Goal: Transaction & Acquisition: Book appointment/travel/reservation

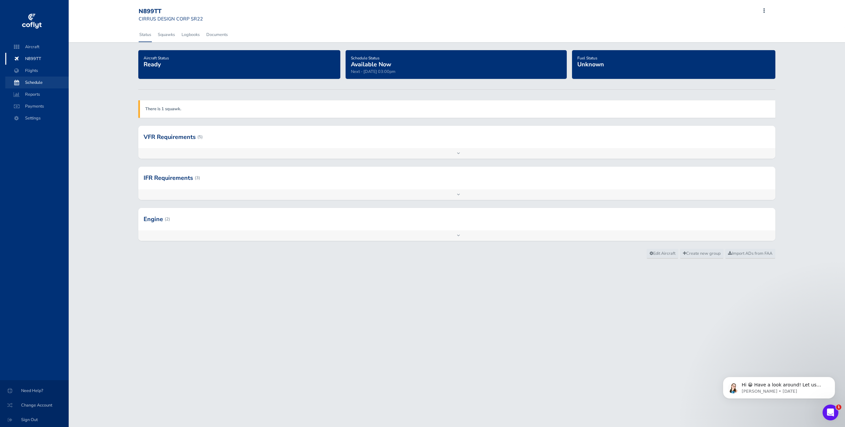
click at [38, 82] on span "Schedule" at bounding box center [37, 83] width 50 height 12
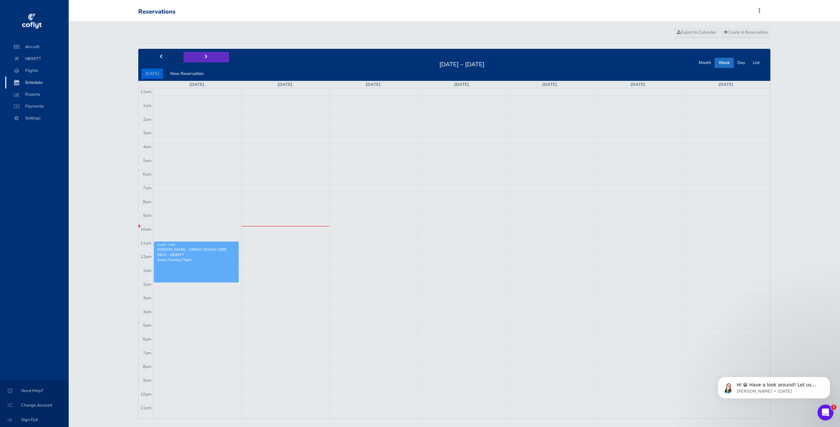
click at [206, 57] on button "next" at bounding box center [206, 57] width 46 height 10
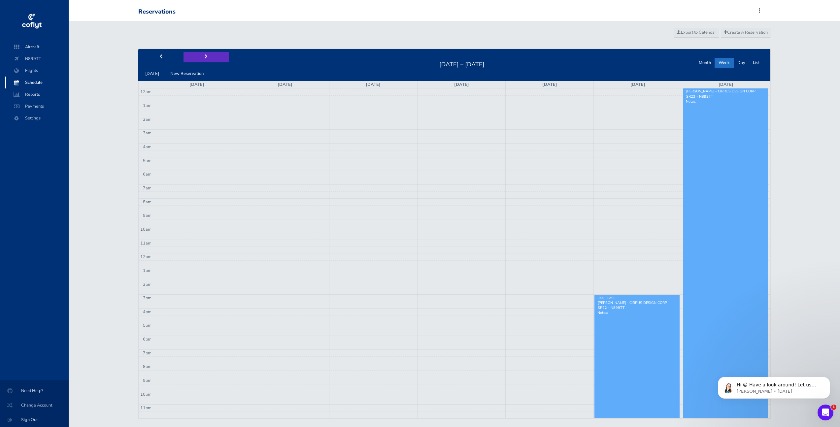
click at [206, 57] on button "next" at bounding box center [206, 57] width 46 height 10
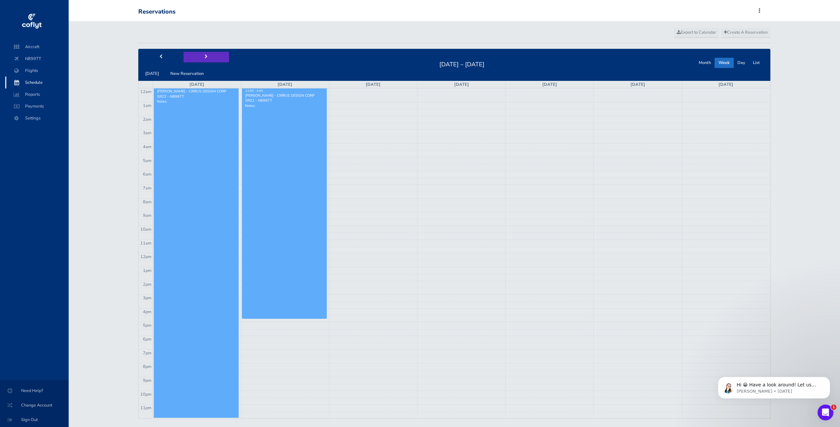
click at [206, 57] on button "next" at bounding box center [206, 57] width 46 height 10
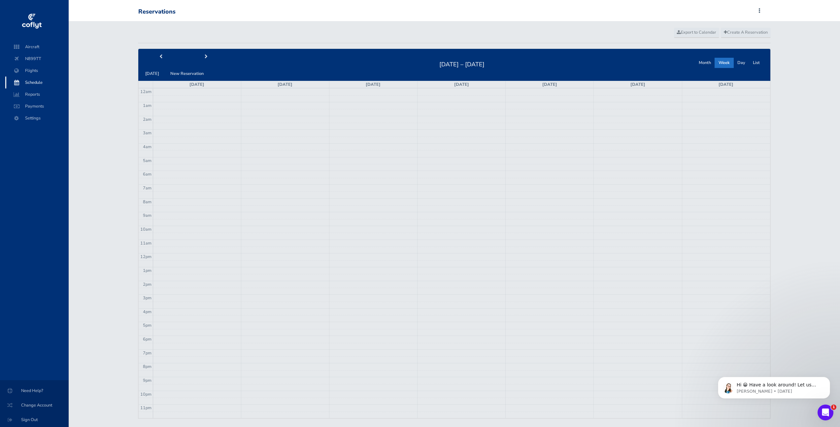
click at [624, 200] on td at bounding box center [461, 201] width 617 height 7
click at [622, 201] on td at bounding box center [461, 201] width 617 height 7
click at [742, 31] on span "Create A Reservation" at bounding box center [746, 32] width 44 height 6
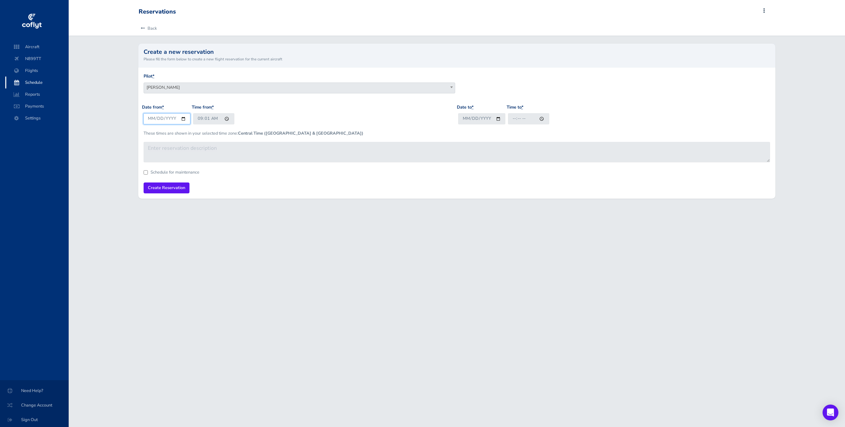
click at [164, 119] on input "2025-08-18" at bounding box center [166, 118] width 47 height 11
click at [157, 119] on input "2025-08-18" at bounding box center [166, 118] width 47 height 11
type input "2025-09-13"
click at [471, 119] on input "Date to *" at bounding box center [481, 118] width 47 height 11
type input "2025-09-14"
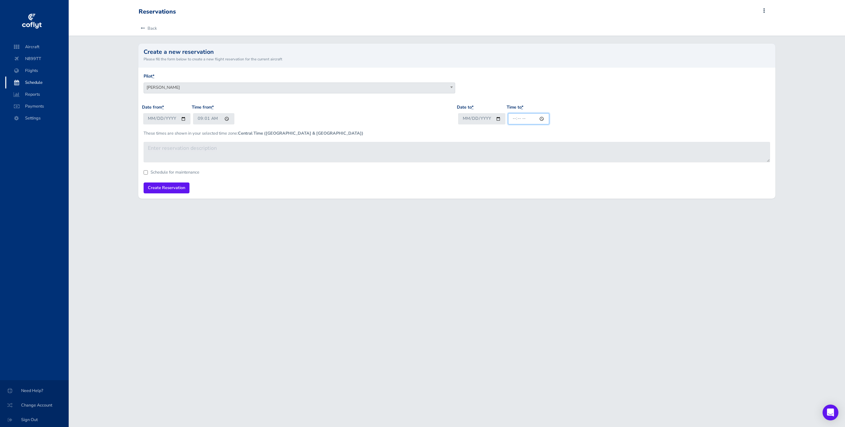
click at [543, 119] on input "Time to *" at bounding box center [528, 118] width 41 height 11
type input "17:01"
drag, startPoint x: 359, startPoint y: 286, endPoint x: 287, endPoint y: 215, distance: 101.0
click at [359, 285] on div "Reservations Add Squawk Add Flight Add Reservation M Profile Settings Users Air…" at bounding box center [457, 213] width 776 height 427
click at [198, 117] on input "09:01" at bounding box center [213, 118] width 41 height 11
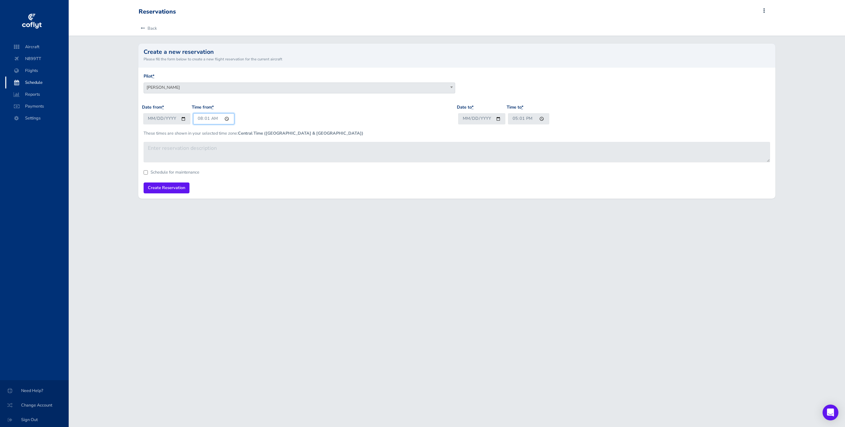
type input "07:01"
click at [156, 118] on input "2025-09-13" at bounding box center [166, 118] width 47 height 11
type input "2025-09-12"
click at [160, 185] on input "Create Reservation" at bounding box center [167, 187] width 46 height 11
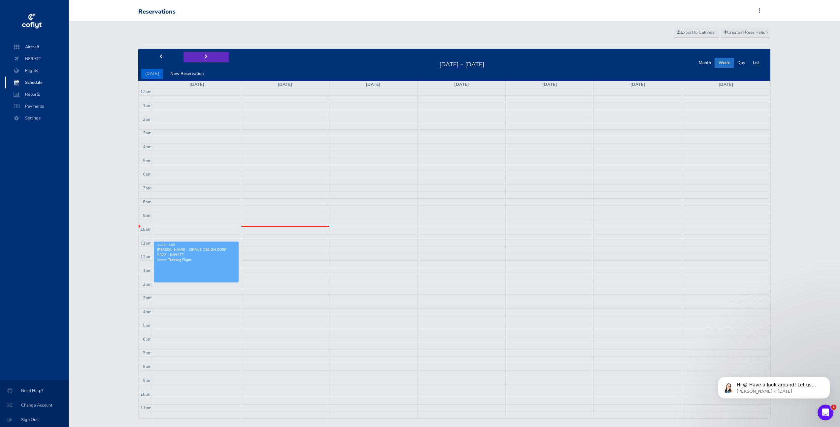
click at [201, 55] on button "next" at bounding box center [206, 57] width 46 height 10
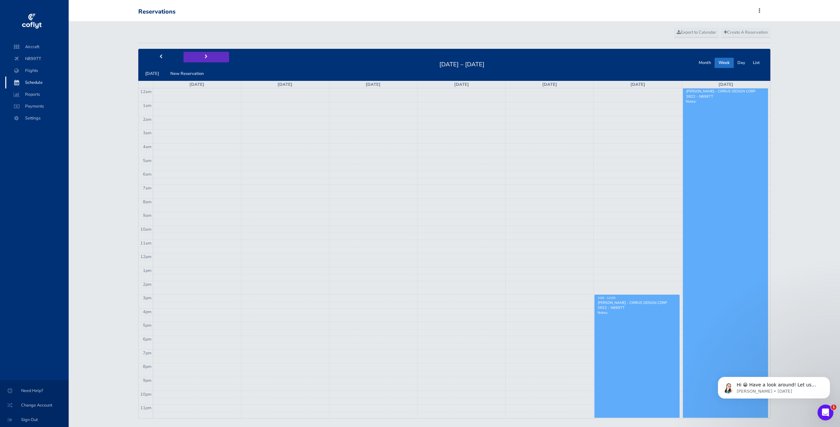
click at [201, 55] on button "next" at bounding box center [206, 57] width 46 height 10
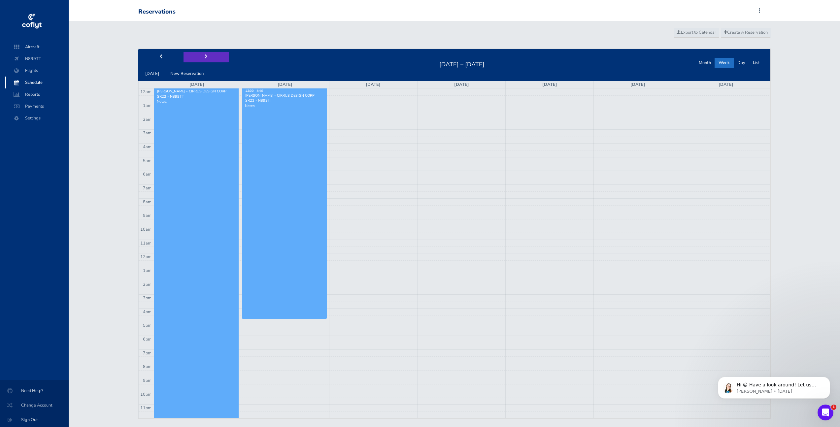
click at [201, 55] on button "next" at bounding box center [206, 57] width 46 height 10
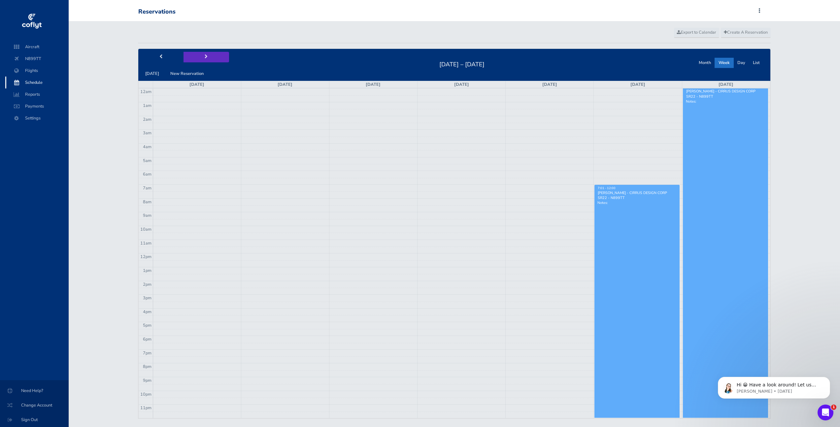
click at [201, 55] on button "next" at bounding box center [206, 57] width 46 height 10
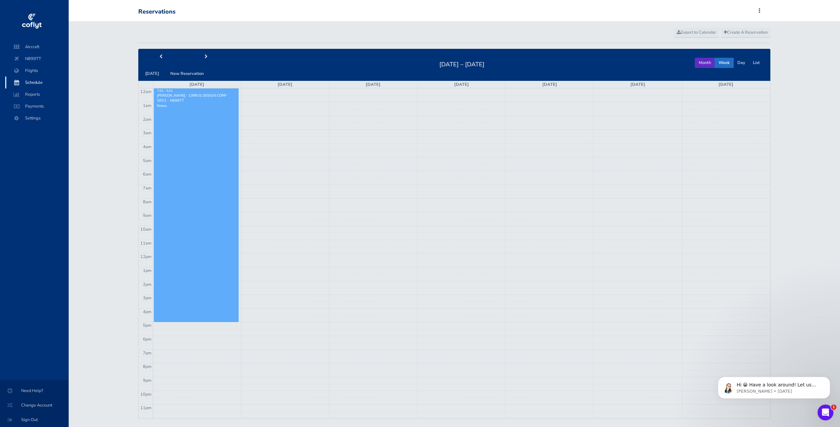
click at [702, 62] on button "Month" at bounding box center [705, 63] width 20 height 10
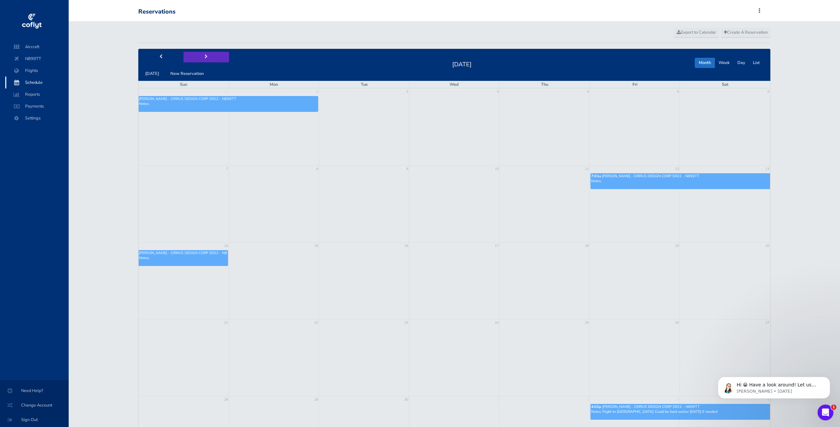
click at [202, 56] on button "next" at bounding box center [206, 57] width 46 height 10
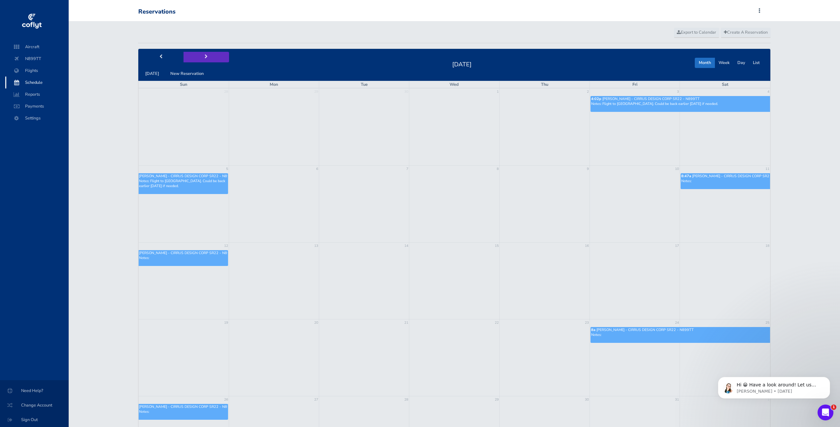
click at [202, 56] on button "next" at bounding box center [206, 57] width 46 height 10
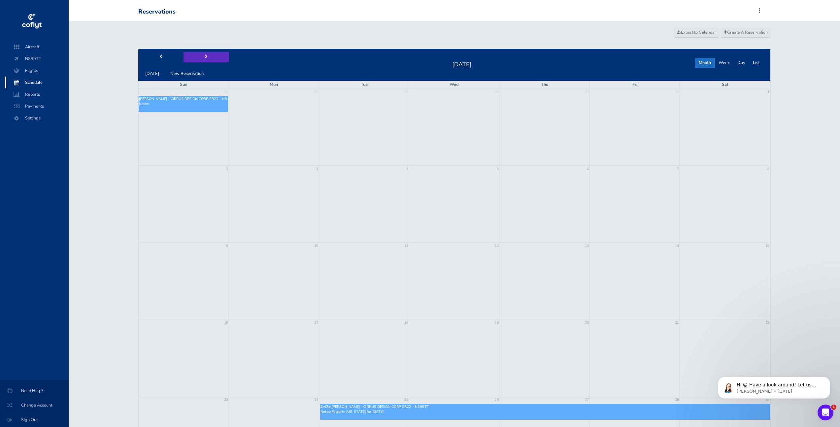
click at [202, 56] on button "next" at bounding box center [206, 57] width 46 height 10
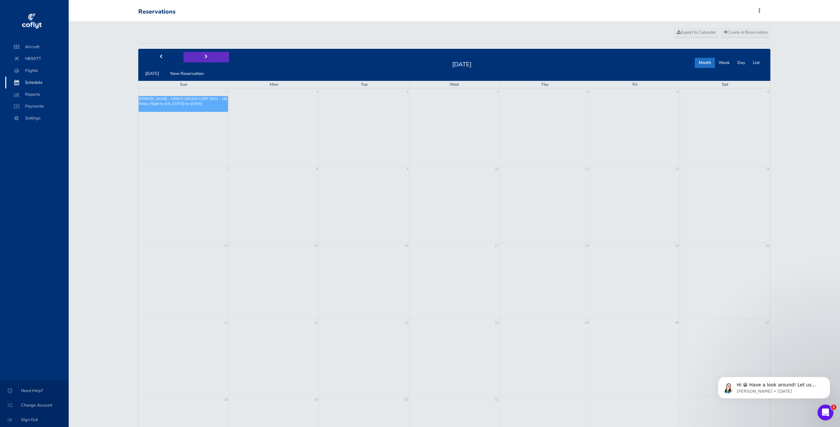
click at [202, 56] on button "next" at bounding box center [206, 57] width 46 height 10
click at [568, 266] on td at bounding box center [544, 281] width 90 height 77
click at [748, 35] on span "Create A Reservation" at bounding box center [746, 32] width 44 height 6
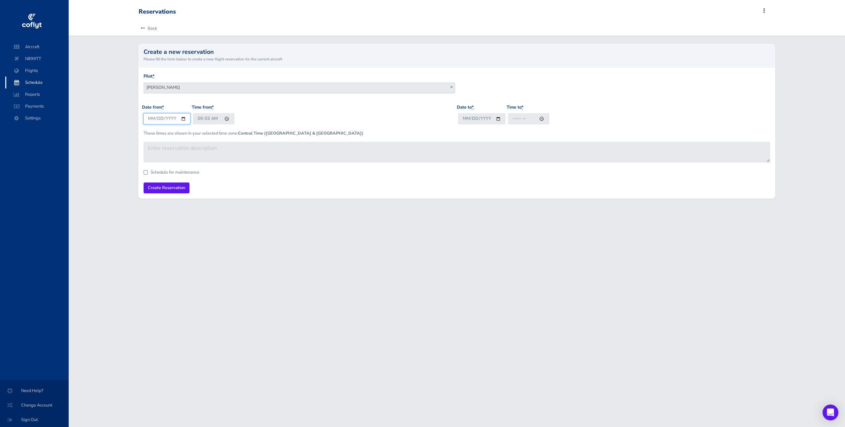
click at [151, 116] on input "2025-08-18" at bounding box center [166, 118] width 47 height 11
type input "2026-01-15"
click at [198, 119] on input "09:03" at bounding box center [213, 118] width 41 height 11
type input "08:03"
click at [468, 119] on input "Date to *" at bounding box center [481, 118] width 47 height 11
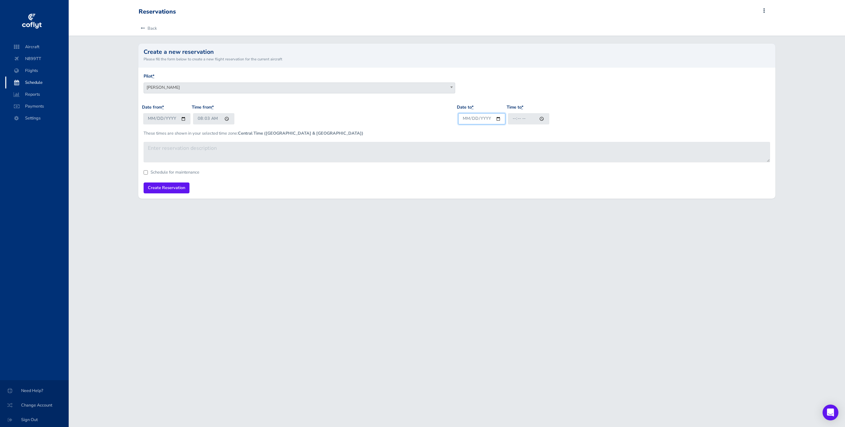
type input "2026-01-18"
click at [517, 117] on input "Time to *" at bounding box center [528, 118] width 41 height 11
click at [514, 119] on input "Time to *" at bounding box center [528, 118] width 41 height 11
type input "17:00"
click at [598, 102] on div "Pilot * Tony Winters Mathew Garkusha Jason Boffey Mathew Garkusha" at bounding box center [457, 88] width 630 height 31
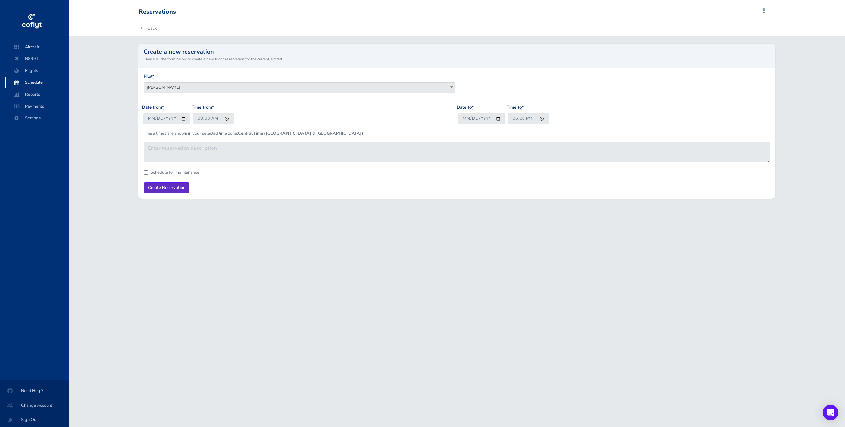
click at [163, 187] on input "Create Reservation" at bounding box center [167, 187] width 46 height 11
